Goal: Information Seeking & Learning: Find specific fact

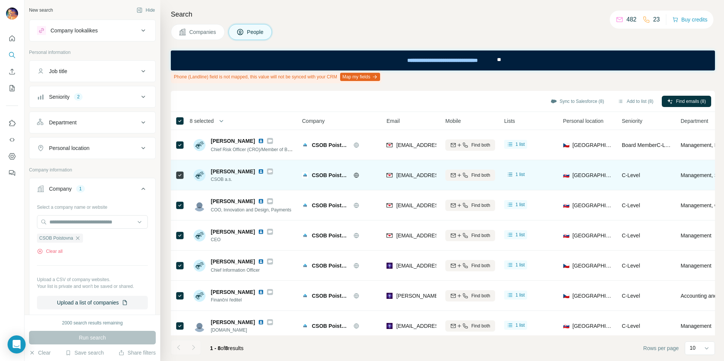
scroll to position [5, 0]
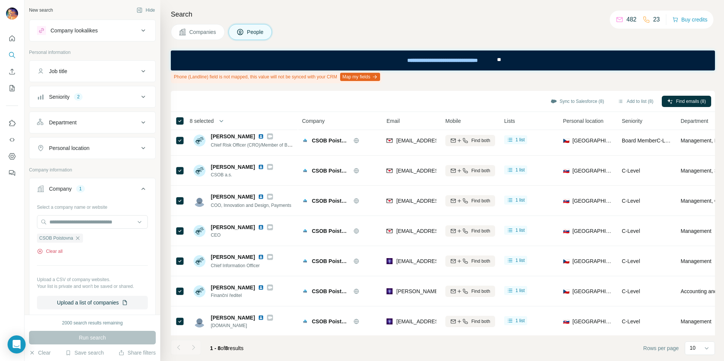
click at [40, 252] on icon "button" at bounding box center [40, 251] width 6 height 6
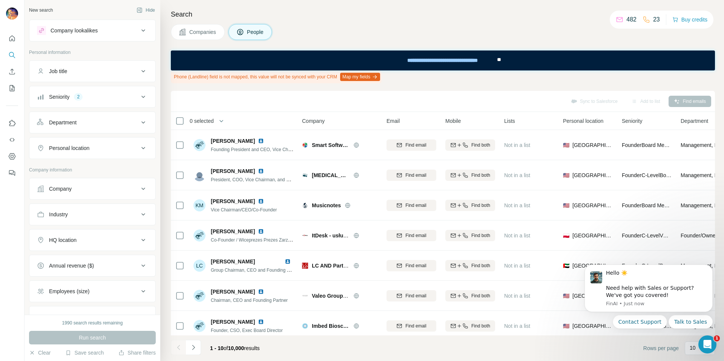
click at [90, 191] on div "Company" at bounding box center [88, 189] width 102 height 8
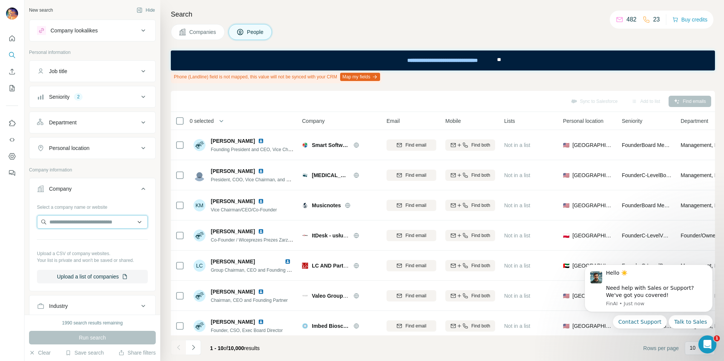
click at [87, 224] on input "text" at bounding box center [92, 222] width 111 height 14
type input "*********"
click at [100, 173] on p "Company information" at bounding box center [92, 170] width 127 height 7
click at [140, 94] on icon at bounding box center [143, 96] width 9 height 9
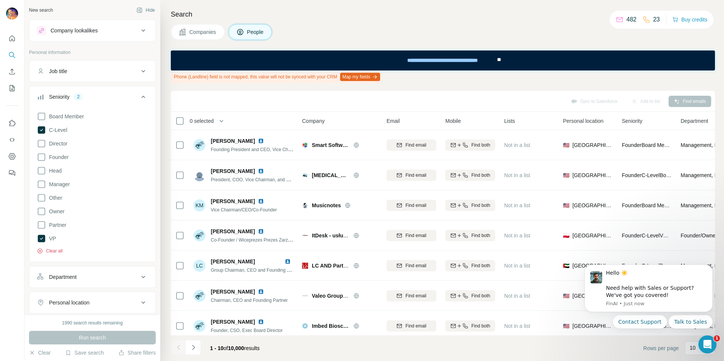
click at [59, 250] on button "Clear all" at bounding box center [50, 251] width 26 height 7
click at [11, 36] on icon "Quick start" at bounding box center [12, 38] width 6 height 6
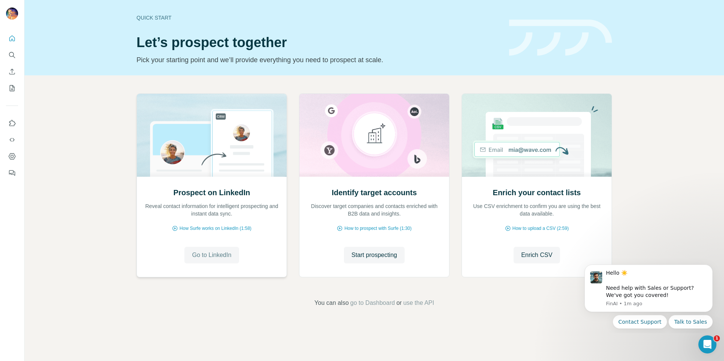
click at [207, 254] on span "Go to LinkedIn" at bounding box center [211, 255] width 39 height 9
click at [382, 253] on span "Start prospecting" at bounding box center [374, 255] width 46 height 9
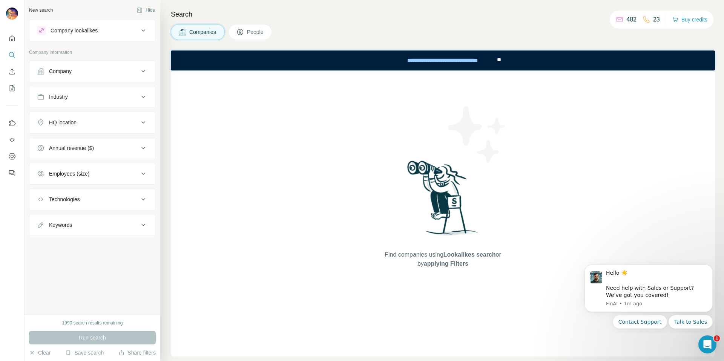
click at [507, 230] on div "Find companies using Lookalikes search or by applying Filters" at bounding box center [443, 214] width 136 height 286
drag, startPoint x: 253, startPoint y: 43, endPoint x: 258, endPoint y: 37, distance: 7.5
click at [253, 43] on div "Search Companies People Find companies using Lookalikes search or by applying F…" at bounding box center [442, 180] width 564 height 361
click at [259, 33] on span "People" at bounding box center [255, 32] width 17 height 8
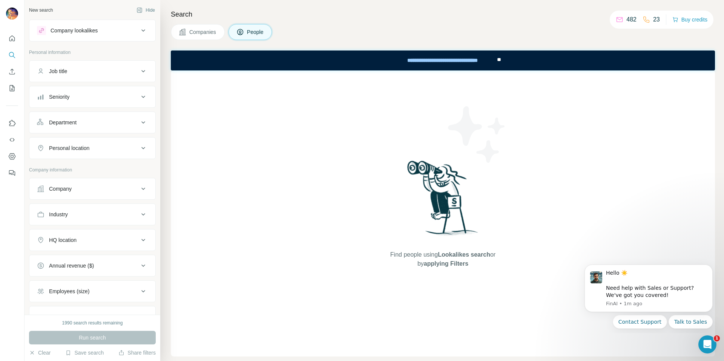
click at [61, 192] on div "Company" at bounding box center [60, 189] width 23 height 8
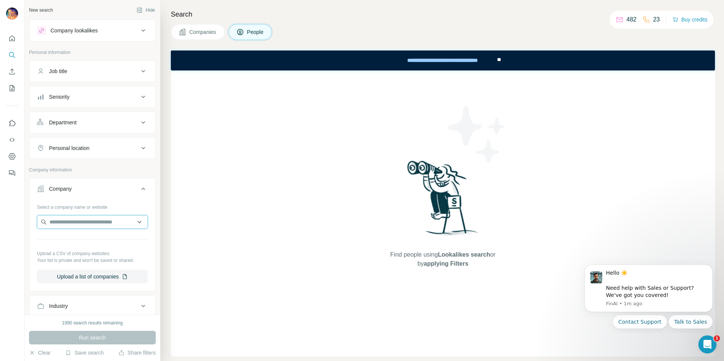
click at [63, 221] on input "text" at bounding box center [92, 222] width 111 height 14
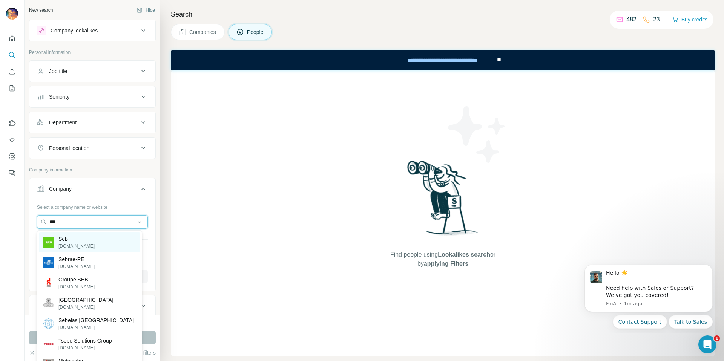
type input "***"
click at [64, 238] on p "Seb" at bounding box center [76, 239] width 36 height 8
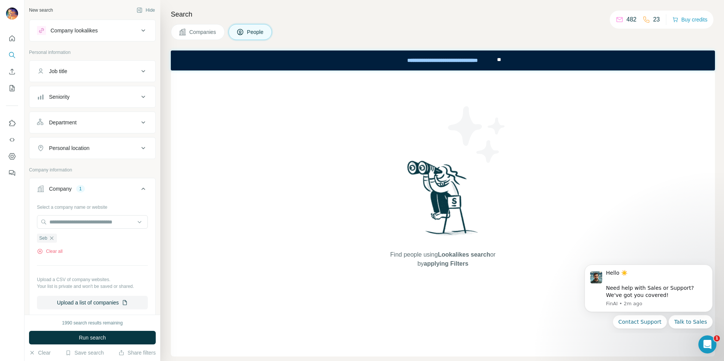
click at [67, 74] on div "Job title" at bounding box center [58, 71] width 18 height 8
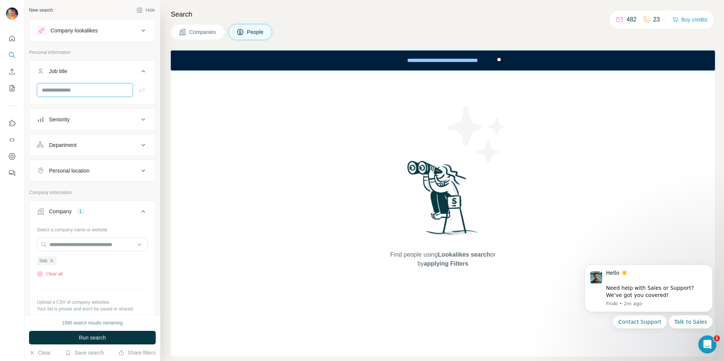
click at [67, 86] on input "text" at bounding box center [85, 90] width 96 height 14
click at [141, 119] on icon at bounding box center [143, 119] width 4 height 2
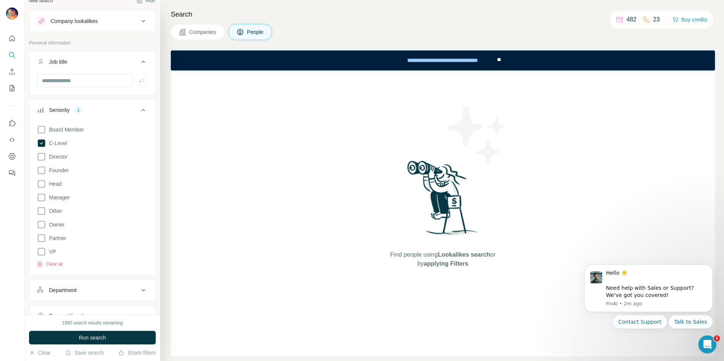
scroll to position [14, 0]
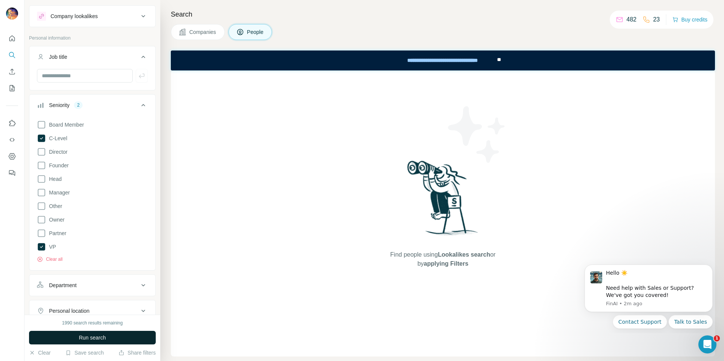
click at [100, 338] on span "Run search" at bounding box center [92, 338] width 27 height 8
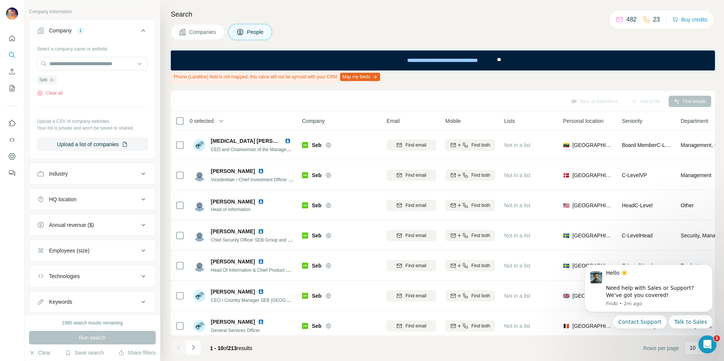
scroll to position [409, 0]
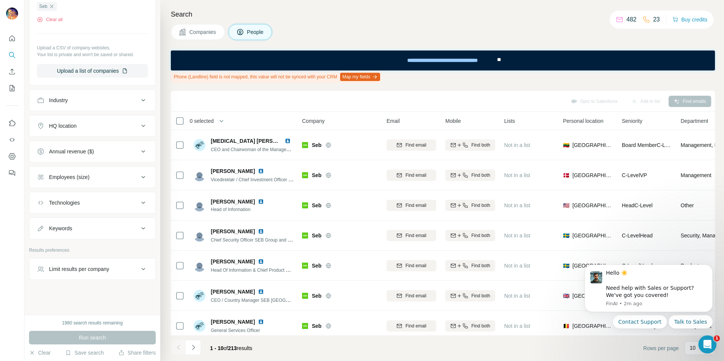
click at [77, 232] on button "Keywords" at bounding box center [92, 228] width 126 height 18
click at [76, 244] on input "text" at bounding box center [85, 247] width 96 height 14
type input "********"
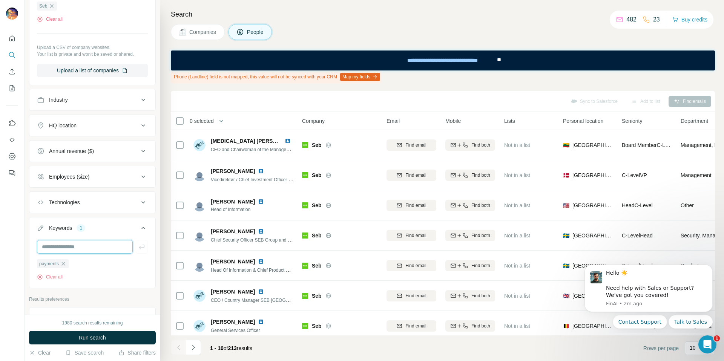
scroll to position [459, 0]
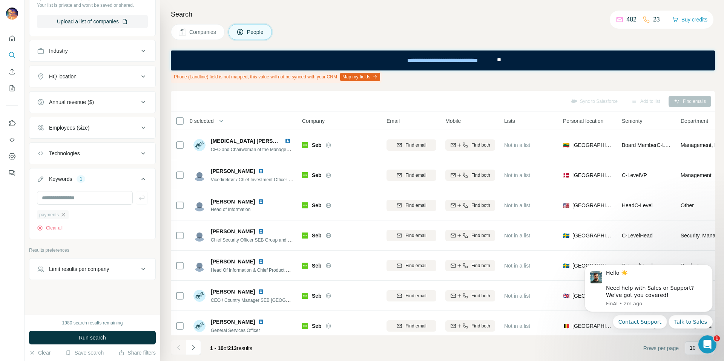
click at [65, 214] on icon "button" at bounding box center [63, 215] width 6 height 6
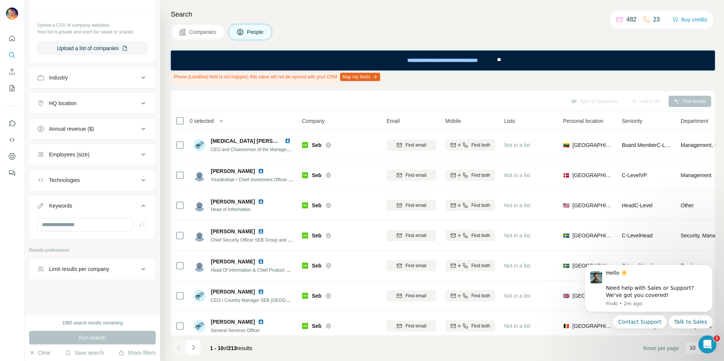
scroll to position [432, 0]
click at [92, 340] on div "Run search" at bounding box center [92, 338] width 127 height 14
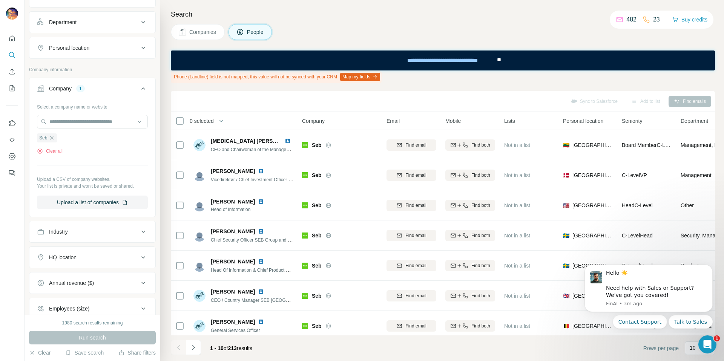
scroll to position [311, 0]
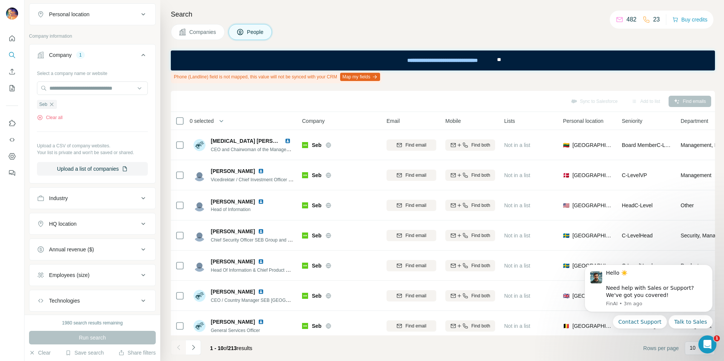
click at [130, 196] on div "Industry" at bounding box center [88, 199] width 102 height 8
click at [114, 213] on input at bounding box center [88, 217] width 93 height 8
type input "*******"
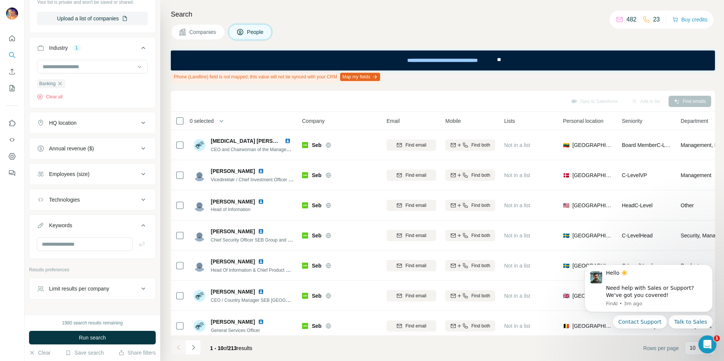
scroll to position [482, 0]
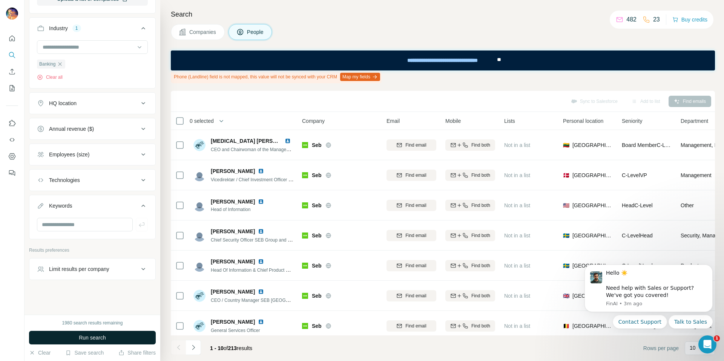
click at [88, 337] on span "Run search" at bounding box center [92, 338] width 27 height 8
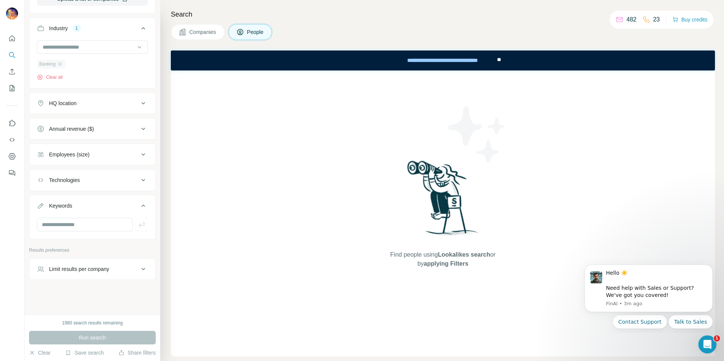
click at [57, 62] on div "Banking" at bounding box center [51, 64] width 28 height 9
click at [61, 64] on icon "button" at bounding box center [59, 63] width 3 height 3
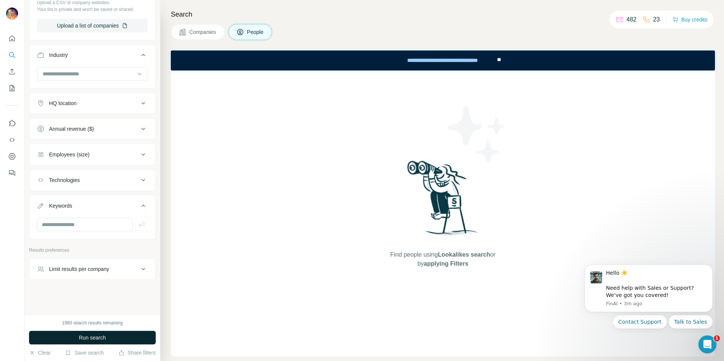
click at [92, 338] on span "Run search" at bounding box center [92, 338] width 27 height 8
